Goal: Find specific page/section: Find specific page/section

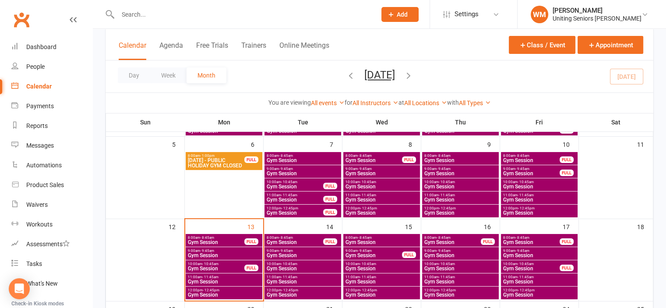
click at [448, 282] on span "Gym Session" at bounding box center [460, 281] width 73 height 5
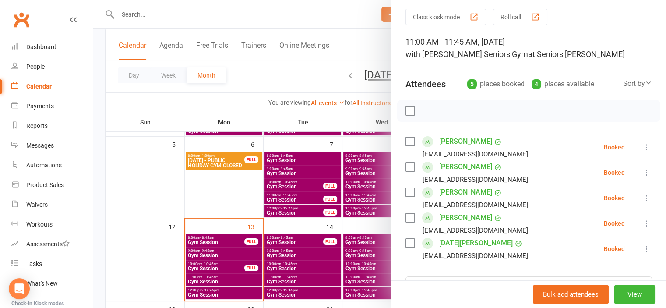
scroll to position [44, 0]
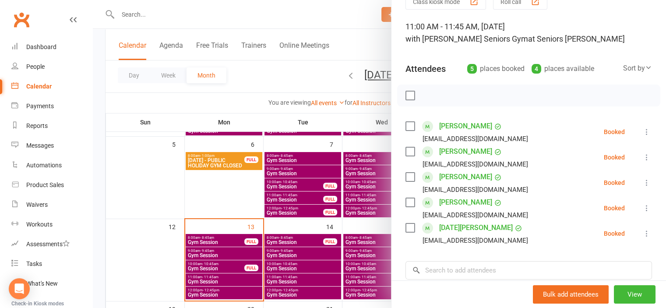
click at [217, 261] on div at bounding box center [379, 154] width 573 height 308
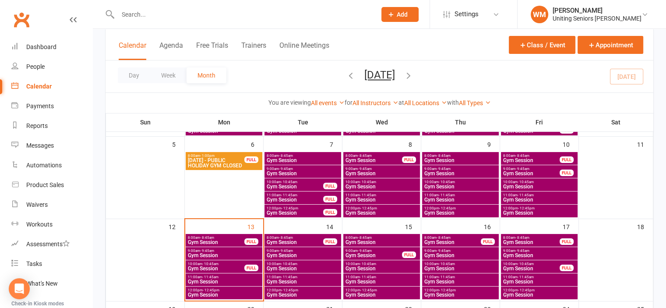
click at [217, 254] on span "Gym Session" at bounding box center [223, 255] width 73 height 5
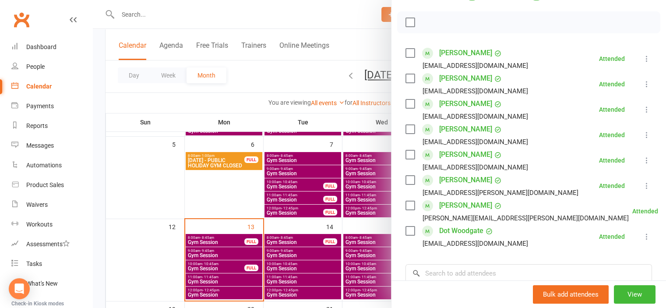
scroll to position [242, 0]
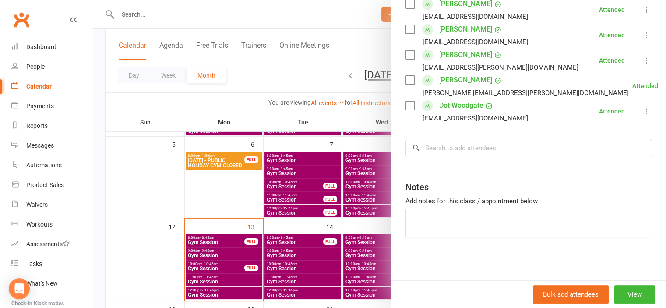
click at [166, 262] on div at bounding box center [379, 154] width 573 height 308
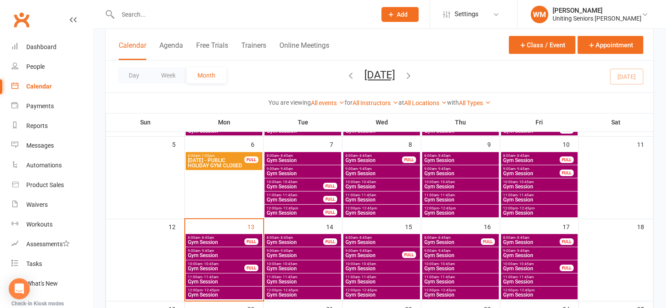
click at [208, 266] on span "Gym Session" at bounding box center [215, 268] width 57 height 5
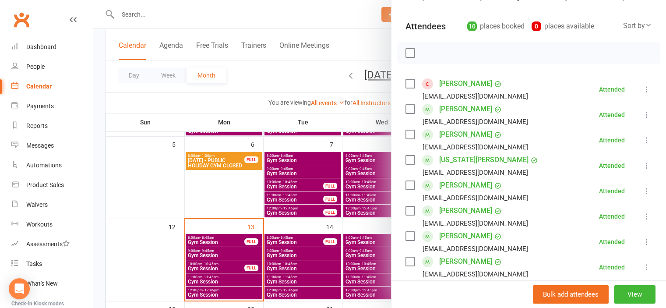
scroll to position [175, 0]
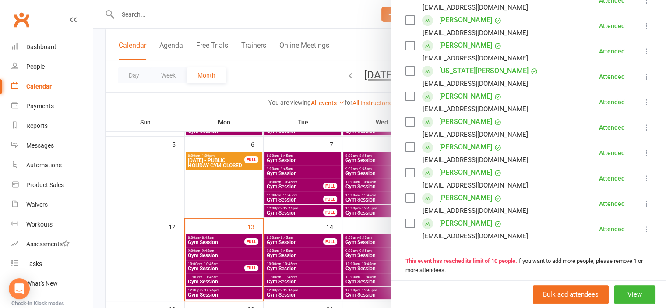
drag, startPoint x: 165, startPoint y: 258, endPoint x: 209, endPoint y: 268, distance: 45.5
click at [166, 258] on div at bounding box center [379, 154] width 573 height 308
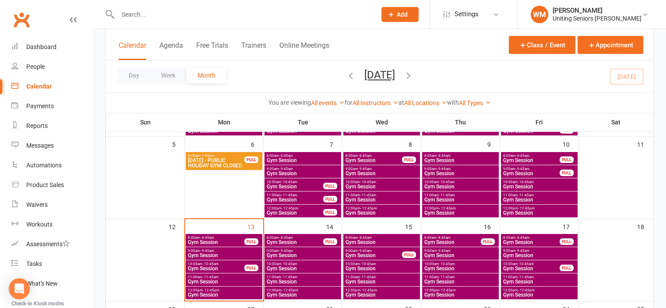
click at [212, 275] on span "- 11:45am" at bounding box center [210, 277] width 16 height 4
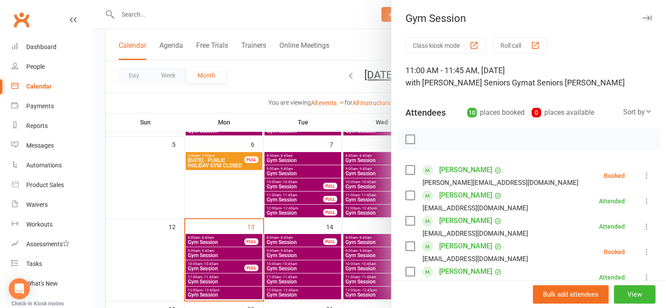
scroll to position [88, 0]
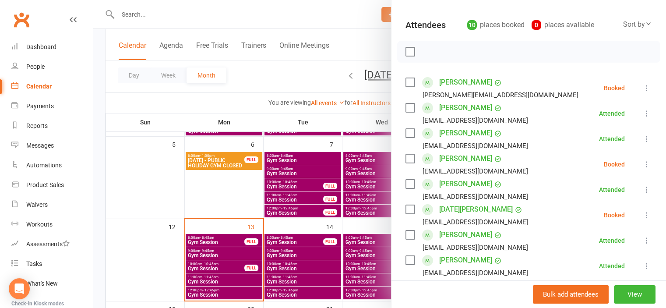
click at [406, 82] on label at bounding box center [410, 82] width 9 height 9
click at [409, 159] on label at bounding box center [410, 158] width 9 height 9
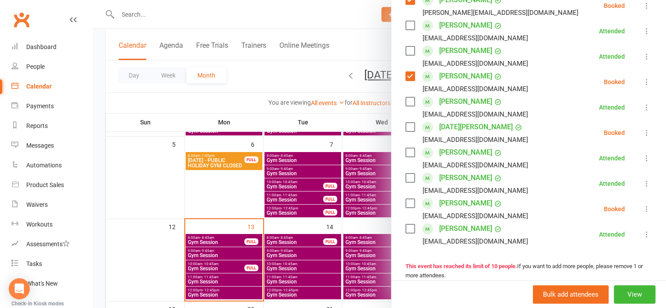
scroll to position [175, 0]
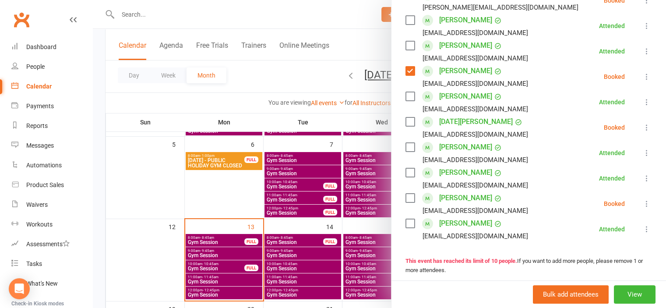
click at [409, 198] on label at bounding box center [410, 198] width 9 height 9
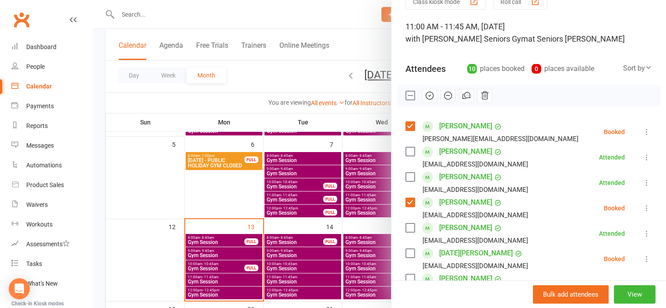
scroll to position [0, 0]
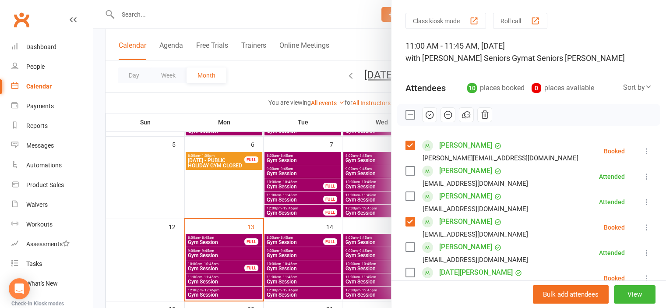
click at [427, 97] on div "Class kiosk mode Roll call 11:00 AM - 11:45 AM, [DATE] with [PERSON_NAME] Senio…" at bounding box center [529, 313] width 275 height 600
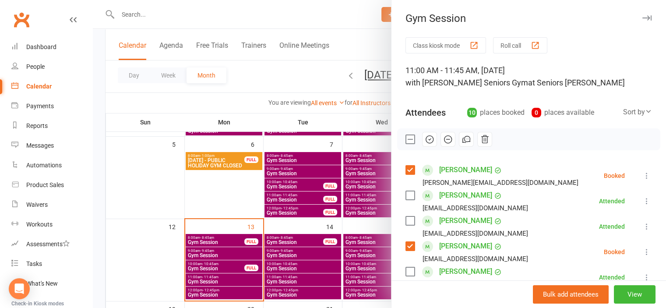
click at [426, 136] on icon "button" at bounding box center [429, 139] width 7 height 7
click at [230, 18] on div at bounding box center [379, 154] width 573 height 308
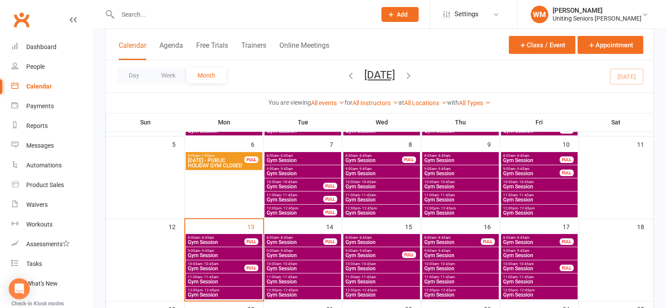
click at [230, 18] on input "text" at bounding box center [242, 14] width 255 height 12
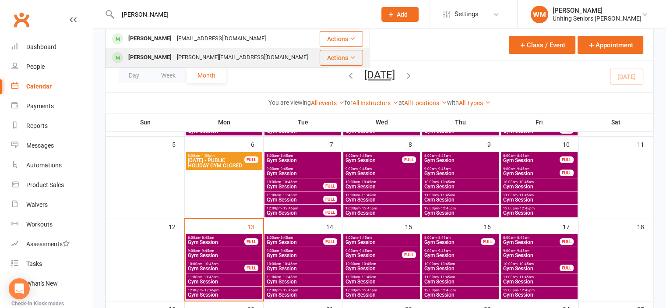
type input "[PERSON_NAME]"
click at [197, 50] on div "[PERSON_NAME] [PERSON_NAME][EMAIL_ADDRESS][DOMAIN_NAME]" at bounding box center [212, 58] width 212 height 18
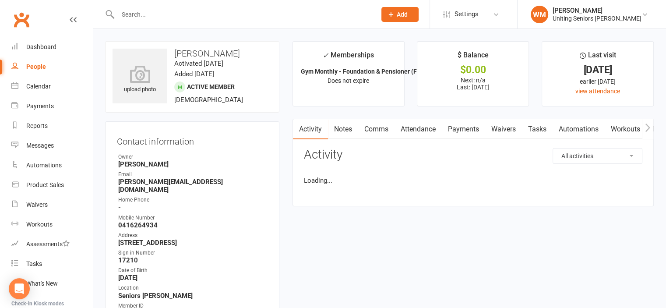
click at [157, 15] on input "text" at bounding box center [242, 14] width 255 height 12
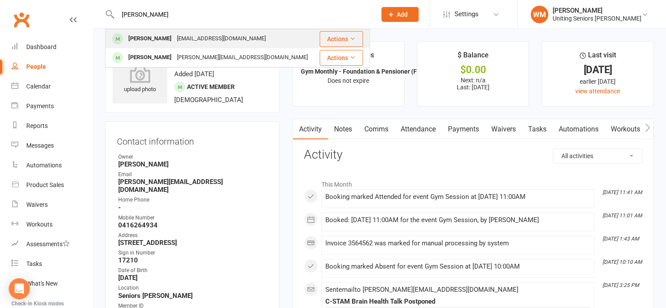
type input "[PERSON_NAME]"
click at [155, 38] on div "[PERSON_NAME]" at bounding box center [150, 38] width 49 height 13
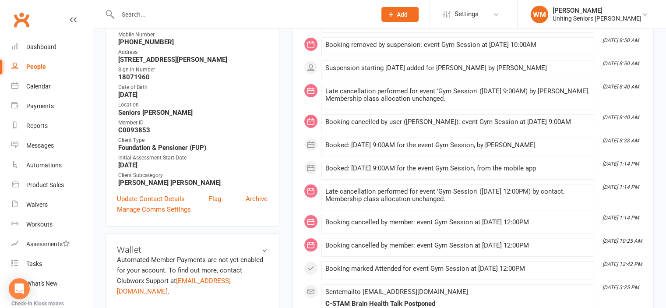
scroll to position [263, 0]
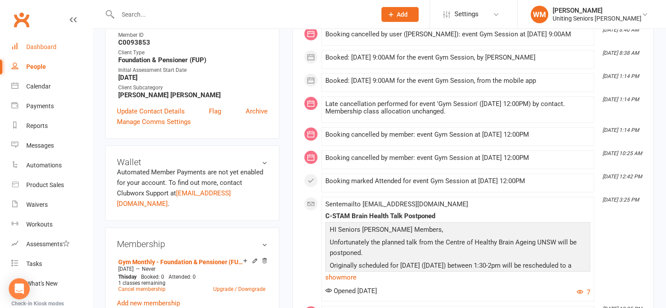
click at [20, 47] on link "Dashboard" at bounding box center [51, 47] width 81 height 20
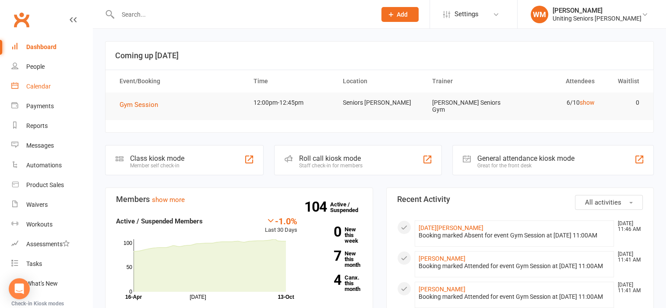
click at [30, 84] on div "Calendar" at bounding box center [38, 86] width 25 height 7
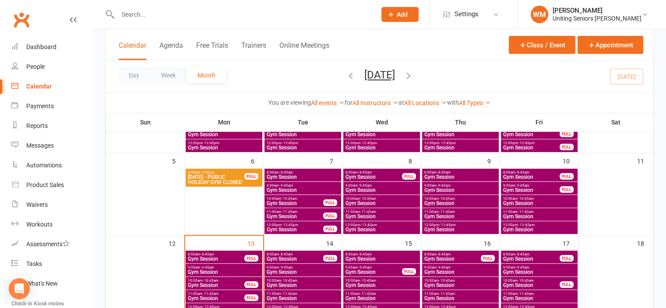
scroll to position [131, 0]
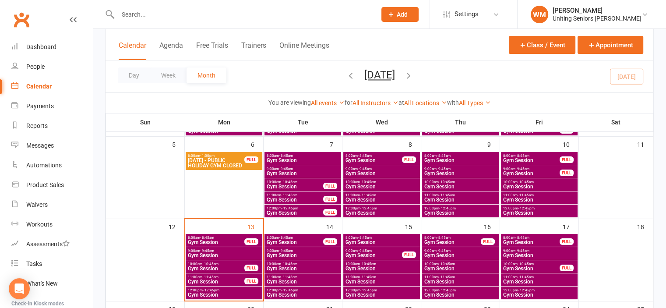
click at [203, 292] on span "Gym Session" at bounding box center [223, 294] width 73 height 5
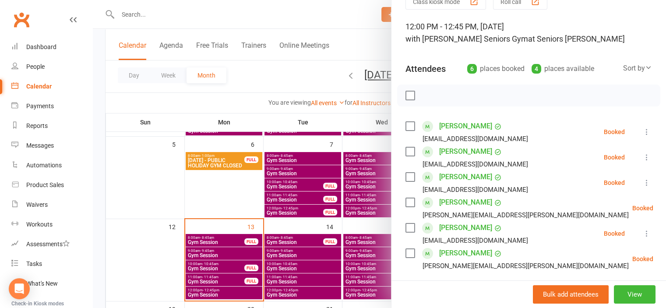
scroll to position [88, 0]
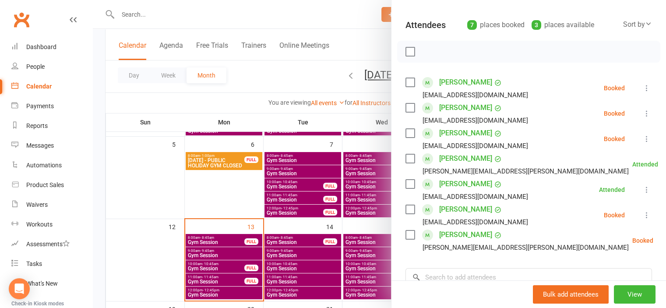
click at [219, 16] on div at bounding box center [379, 154] width 573 height 308
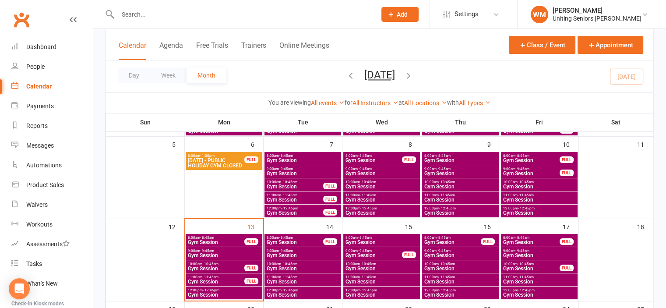
click at [216, 15] on input "text" at bounding box center [242, 14] width 255 height 12
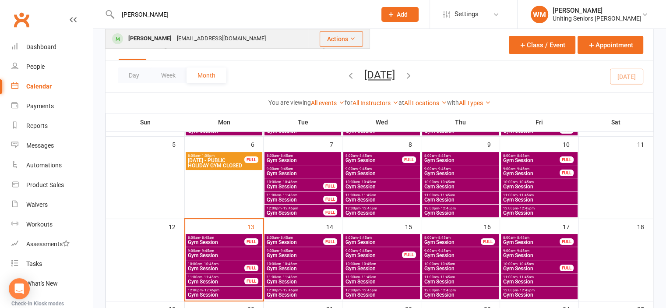
type input "[PERSON_NAME]"
click at [214, 37] on div "[EMAIL_ADDRESS][DOMAIN_NAME]" at bounding box center [221, 38] width 94 height 13
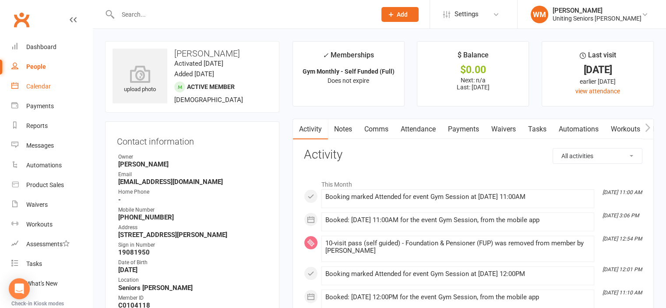
click at [34, 86] on div "Calendar" at bounding box center [38, 86] width 25 height 7
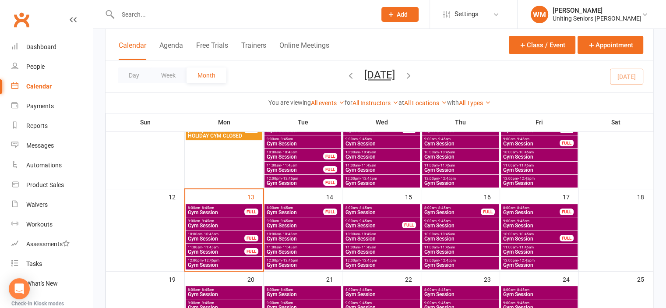
scroll to position [175, 0]
